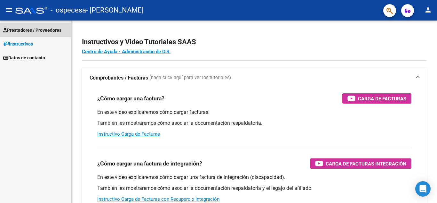
click at [39, 33] on span "Prestadores / Proveedores" at bounding box center [32, 30] width 58 height 7
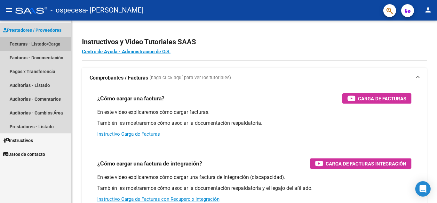
click at [40, 47] on link "Facturas - Listado/Carga" at bounding box center [35, 44] width 71 height 14
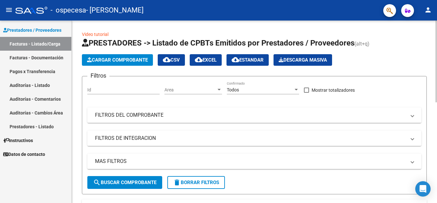
click at [121, 61] on span "Cargar Comprobante" at bounding box center [117, 60] width 61 height 6
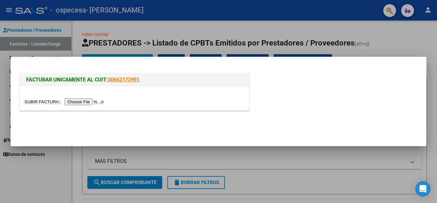
click at [92, 102] on input "file" at bounding box center [65, 101] width 81 height 7
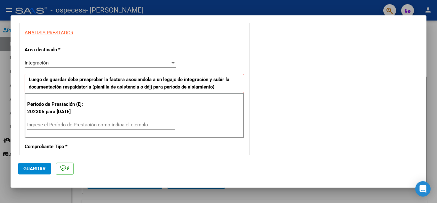
scroll to position [150, 0]
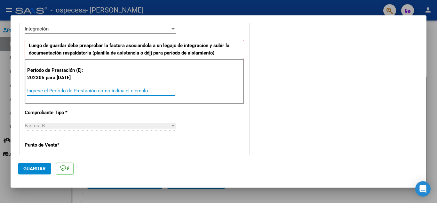
click at [32, 91] on input "Ingrese el Período de Prestación como indica el ejemplo" at bounding box center [101, 91] width 148 height 6
type input "202507"
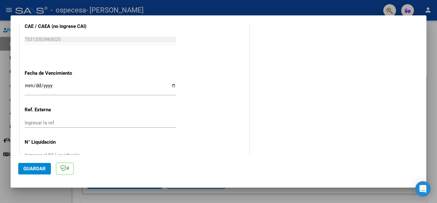
scroll to position [420, 0]
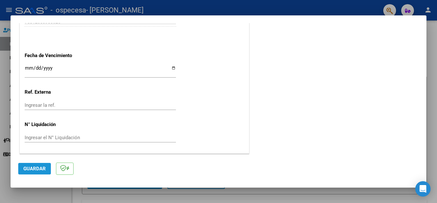
click at [37, 171] on span "Guardar" at bounding box center [34, 169] width 22 height 6
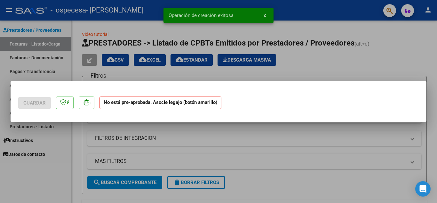
scroll to position [0, 0]
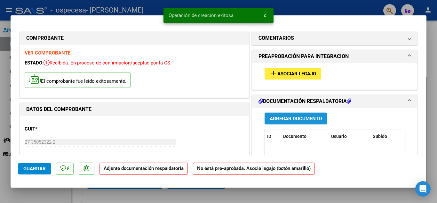
click at [295, 120] on span "Agregar Documento" at bounding box center [296, 119] width 52 height 6
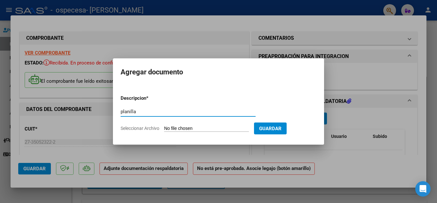
type input "planilla"
click at [234, 126] on input "Seleccionar Archivo" at bounding box center [206, 129] width 85 height 6
type input "C:\fakepath\[PERSON_NAME][DATE].jpeg"
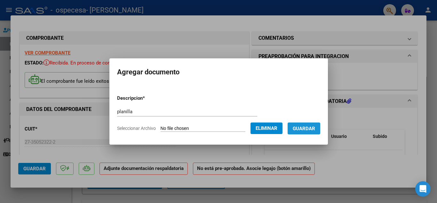
click at [312, 131] on button "Guardar" at bounding box center [304, 128] width 33 height 12
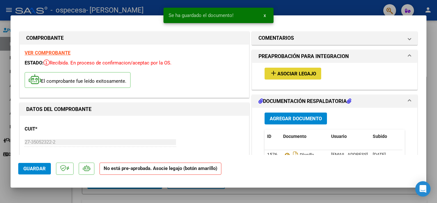
click at [300, 74] on span "Asociar Legajo" at bounding box center [297, 74] width 39 height 6
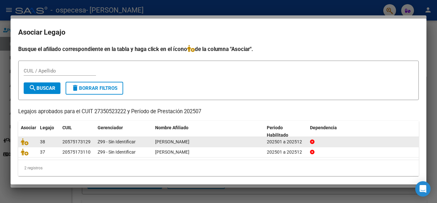
click at [279, 138] on div "202501 a 202512" at bounding box center [286, 141] width 38 height 7
click at [171, 141] on span "[PERSON_NAME]" at bounding box center [172, 141] width 34 height 5
click at [27, 144] on icon at bounding box center [25, 141] width 8 height 7
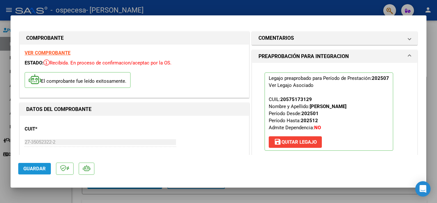
click at [32, 172] on button "Guardar" at bounding box center [34, 169] width 33 height 12
click at [437, 45] on div at bounding box center [218, 101] width 437 height 203
type input "$ 0,00"
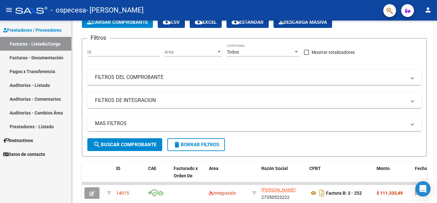
click at [172, 47] on div "Video tutorial PRESTADORES -> Listado de CPBTs Emitidos por Prestadores / Prove…" at bounding box center [255, 183] width 367 height 401
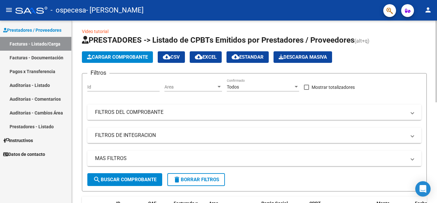
click at [139, 58] on span "Cargar Comprobante" at bounding box center [117, 57] width 61 height 6
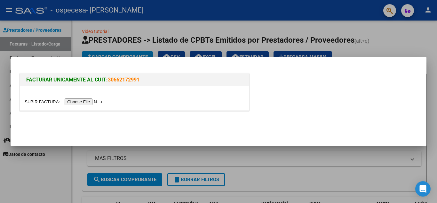
click at [99, 104] on input "file" at bounding box center [65, 101] width 81 height 7
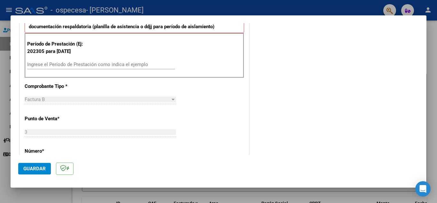
scroll to position [175, 0]
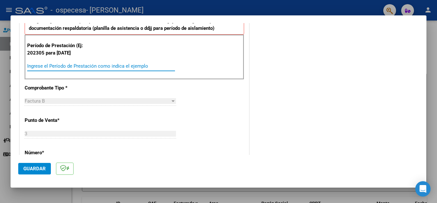
click at [65, 67] on input "Ingrese el Período de Prestación como indica el ejemplo" at bounding box center [101, 66] width 148 height 6
type input "202507"
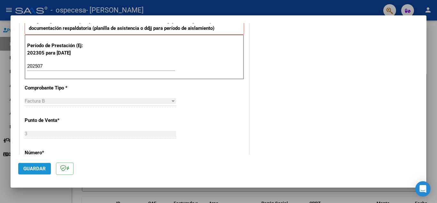
click at [38, 167] on span "Guardar" at bounding box center [34, 169] width 22 height 6
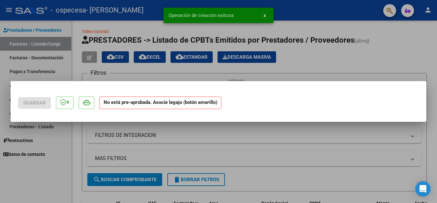
scroll to position [0, 0]
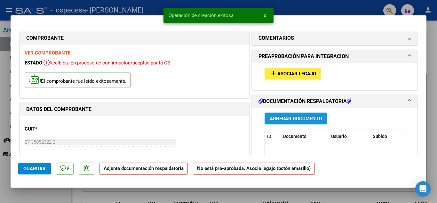
click at [305, 115] on button "Agregar Documento" at bounding box center [296, 118] width 62 height 12
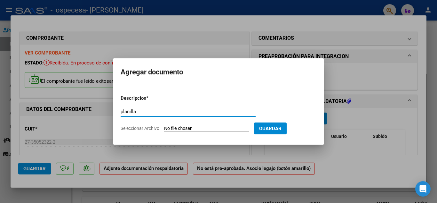
type input "planilla"
click at [237, 131] on input "Seleccionar Archivo" at bounding box center [206, 129] width 85 height 6
type input "C:\fakepath\[PERSON_NAME] [DATE].jpeg"
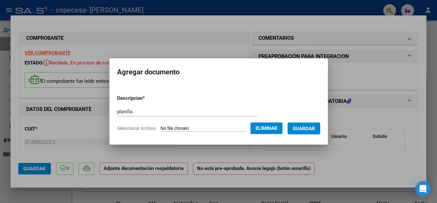
click at [304, 125] on span "Guardar" at bounding box center [304, 128] width 22 height 6
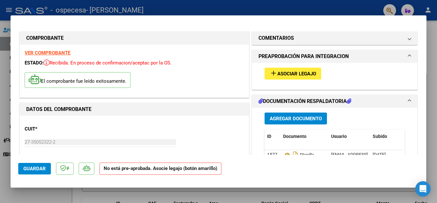
click at [290, 74] on span "Asociar Legajo" at bounding box center [297, 74] width 39 height 6
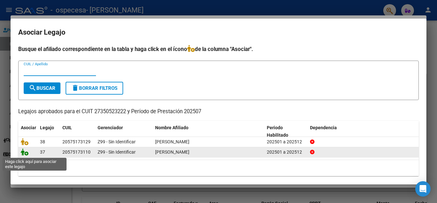
click at [28, 152] on icon at bounding box center [25, 151] width 8 height 7
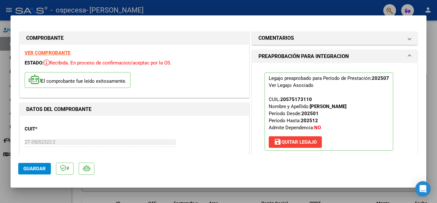
click at [31, 168] on span "Guardar" at bounding box center [34, 169] width 22 height 6
